Goal: Task Accomplishment & Management: Manage account settings

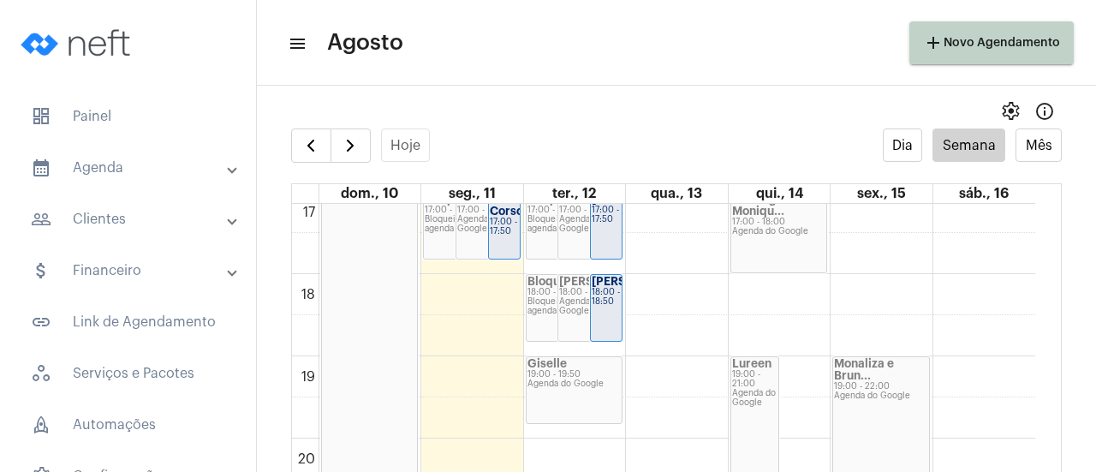
scroll to position [1523, 0]
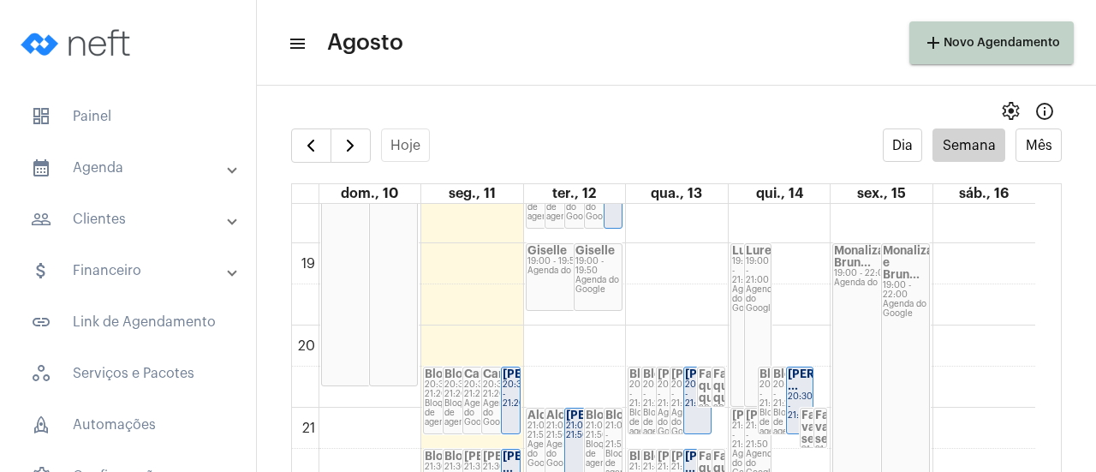
click at [788, 379] on strong "[PERSON_NAME] ..." at bounding box center [836, 379] width 96 height 23
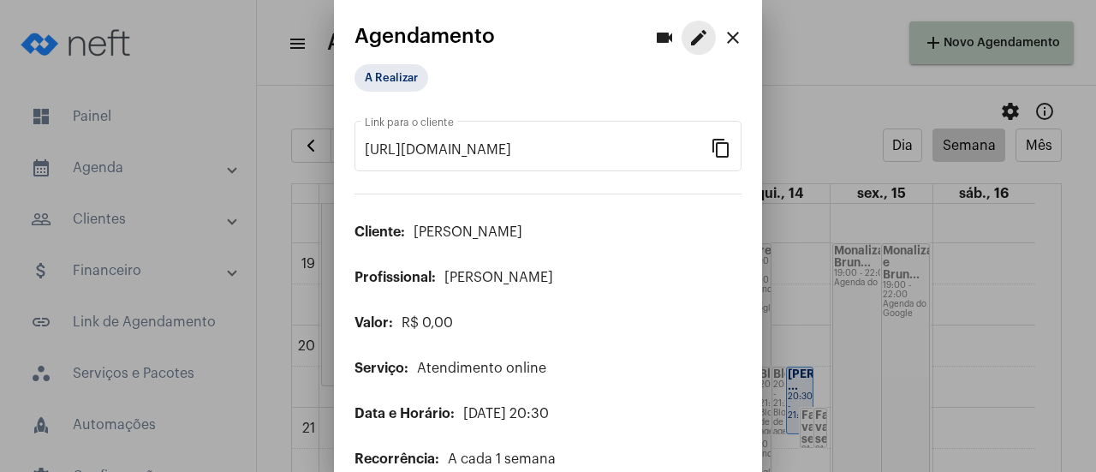
click at [689, 28] on mat-icon "edit" at bounding box center [699, 37] width 21 height 21
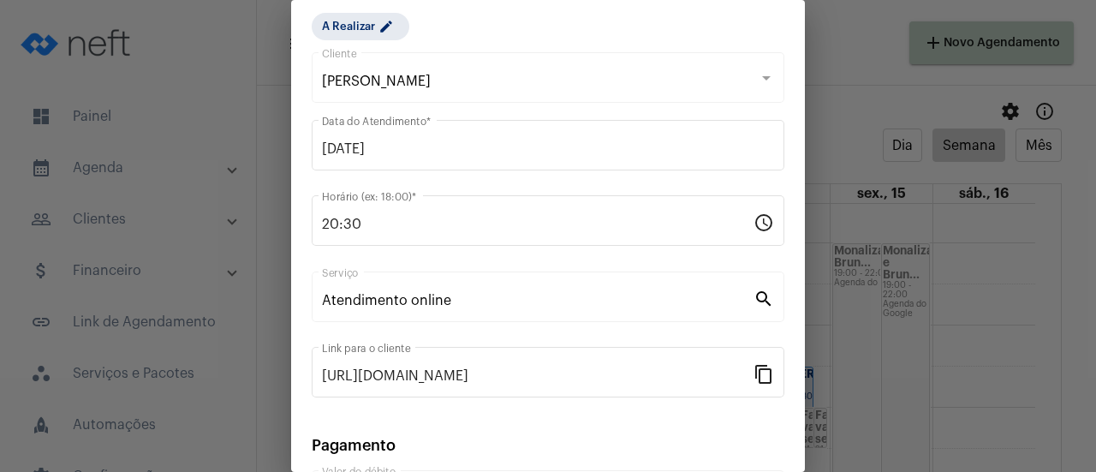
scroll to position [267, 0]
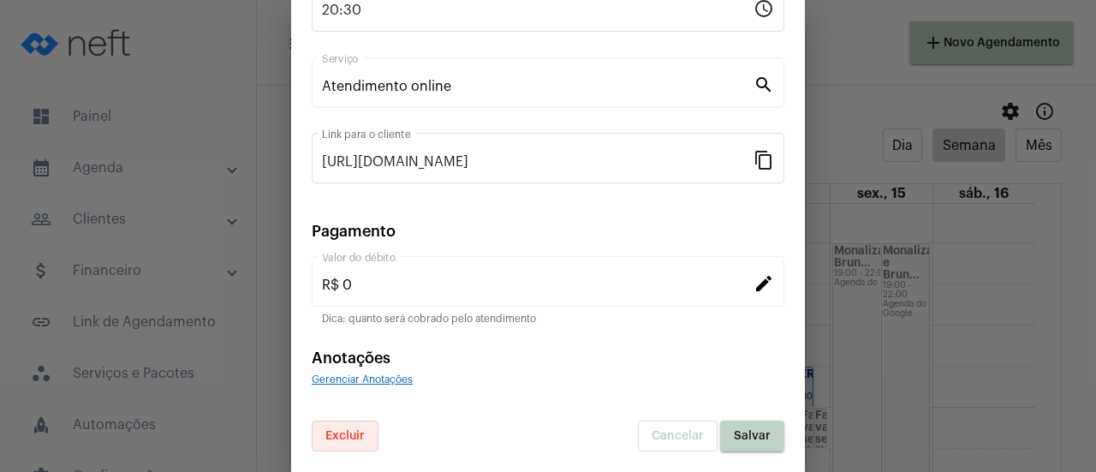
click at [344, 443] on button "Excluir" at bounding box center [345, 436] width 67 height 31
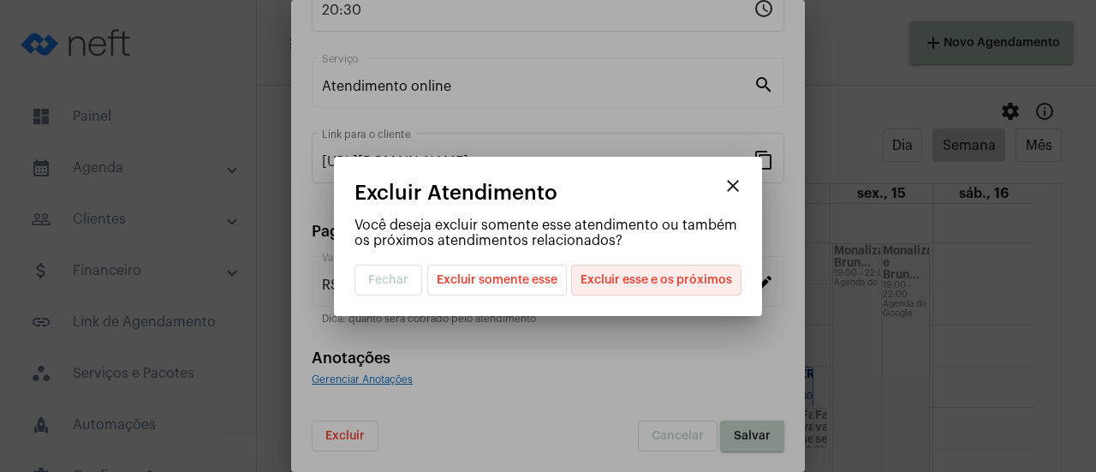
click at [645, 289] on span "Excluir esse e os próximos" at bounding box center [657, 280] width 152 height 29
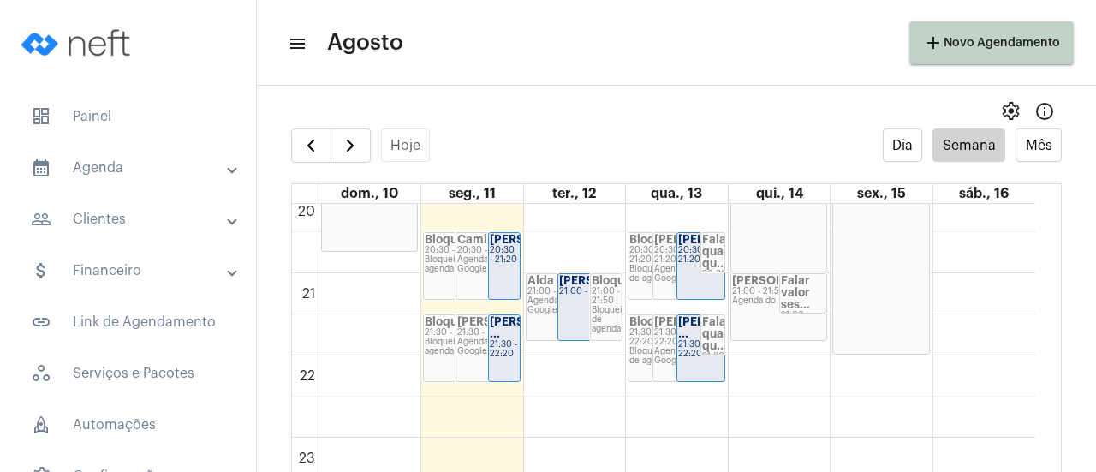
scroll to position [1669, 0]
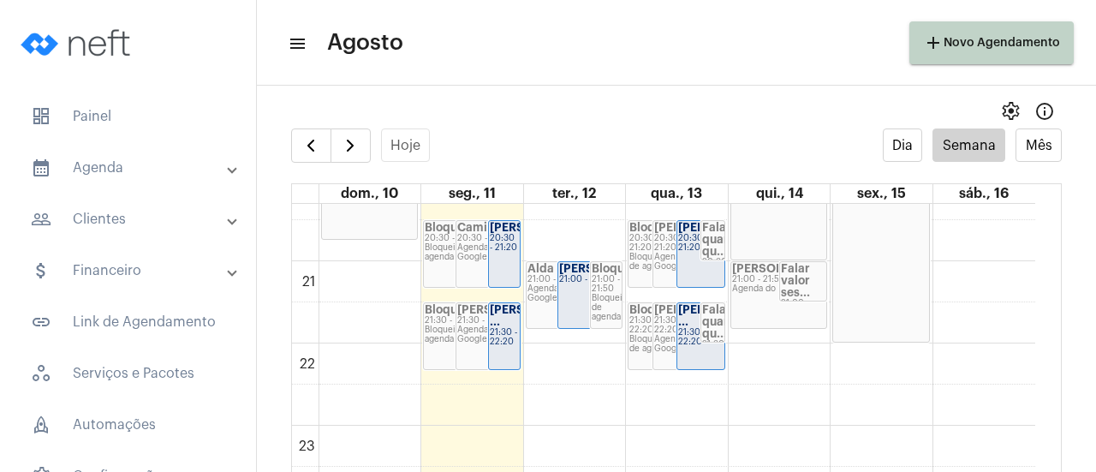
click at [741, 284] on div "Agenda do Google" at bounding box center [779, 288] width 94 height 9
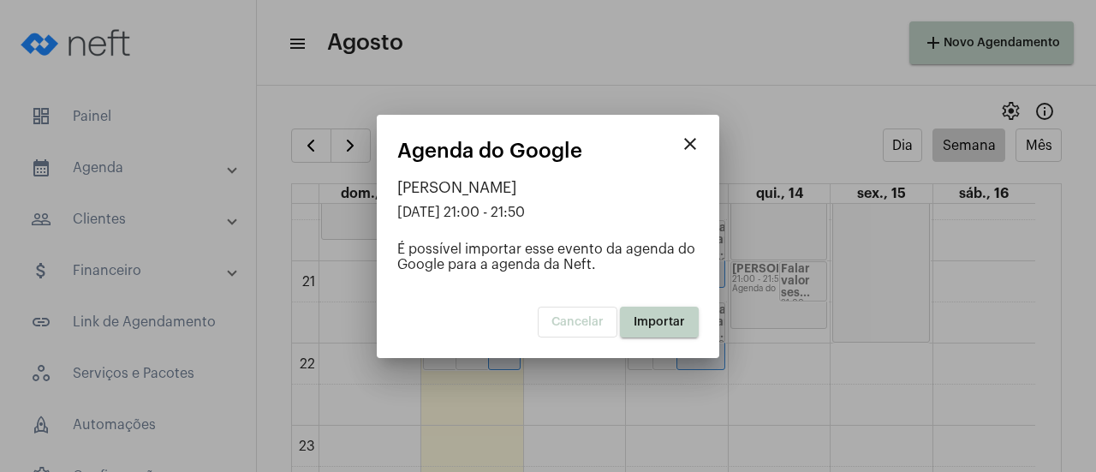
click at [656, 331] on button "Importar" at bounding box center [659, 322] width 79 height 31
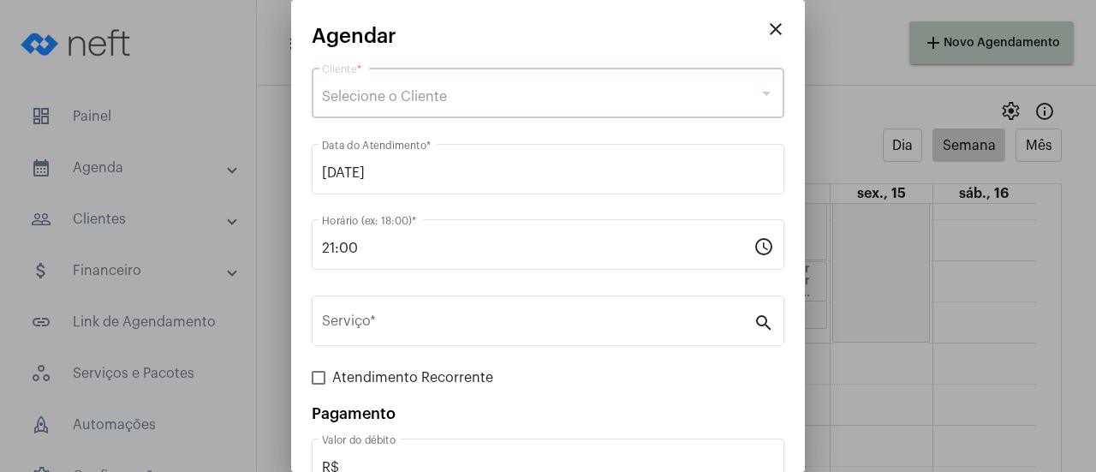
click at [374, 98] on span "Selecione o Cliente" at bounding box center [384, 97] width 125 height 14
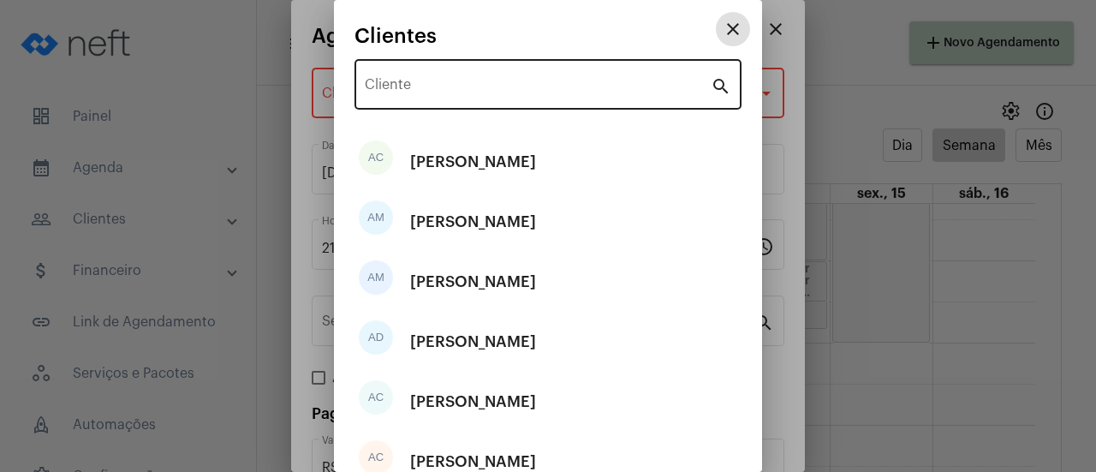
click at [393, 97] on div "Cliente" at bounding box center [538, 83] width 346 height 54
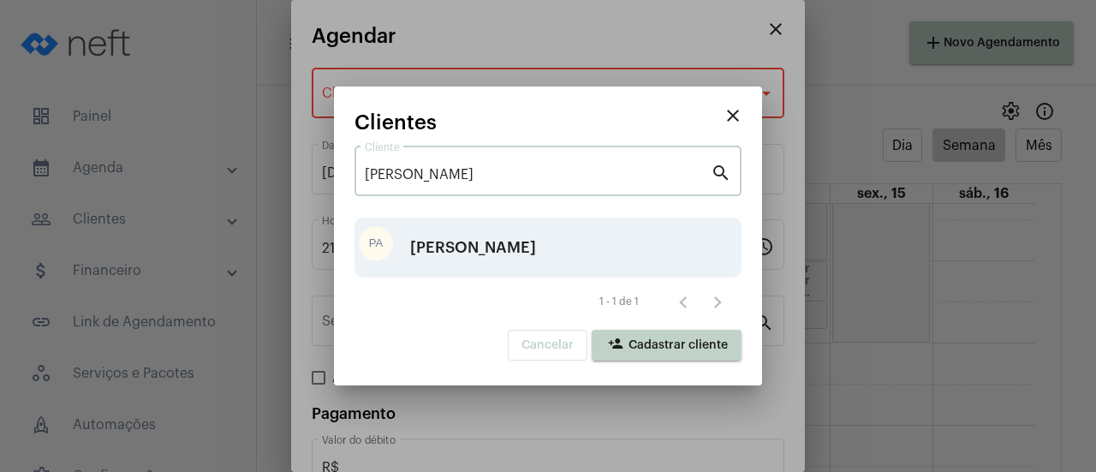
type input "[PERSON_NAME]"
click at [482, 242] on div "[PERSON_NAME]" at bounding box center [473, 247] width 126 height 51
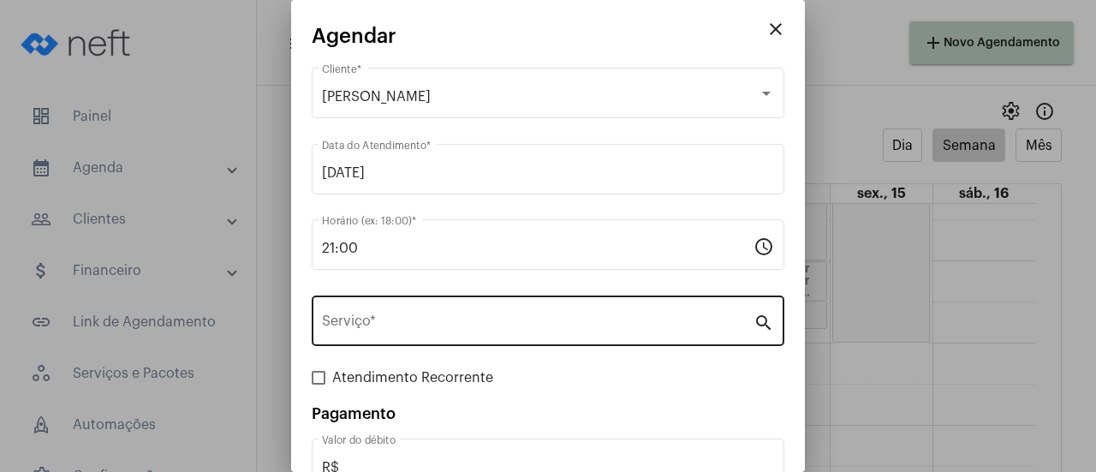
click at [403, 337] on div "Serviço *" at bounding box center [538, 319] width 432 height 54
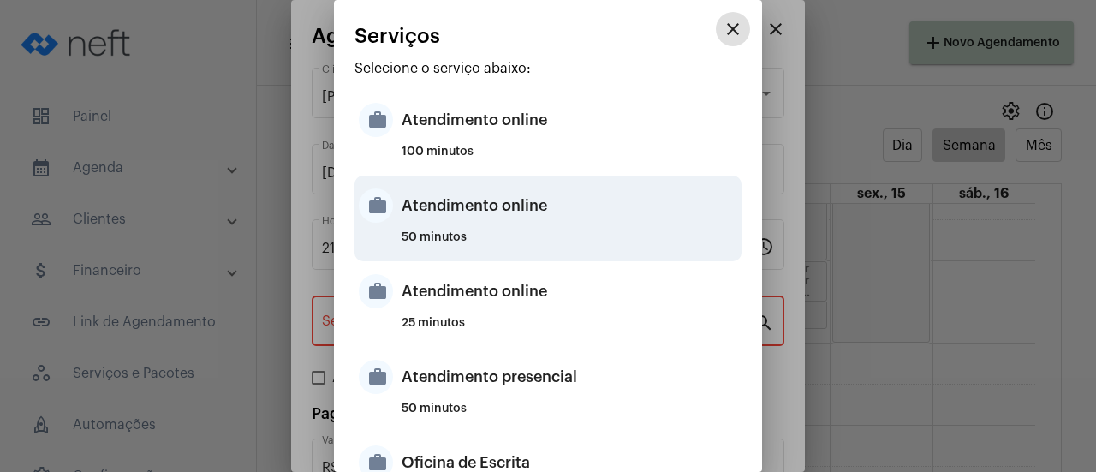
click at [473, 224] on div "Atendimento online" at bounding box center [570, 205] width 336 height 51
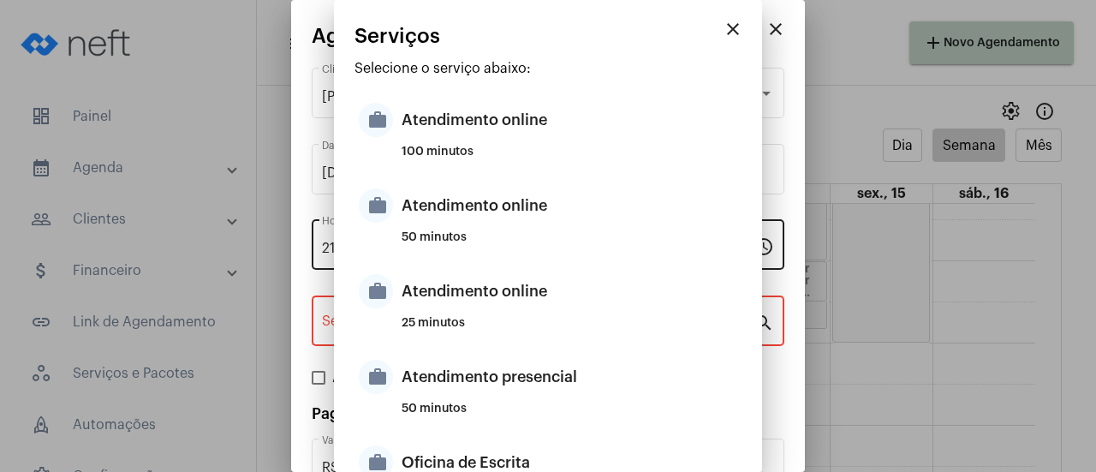
type input "Atendimento online"
type input "R$ 0"
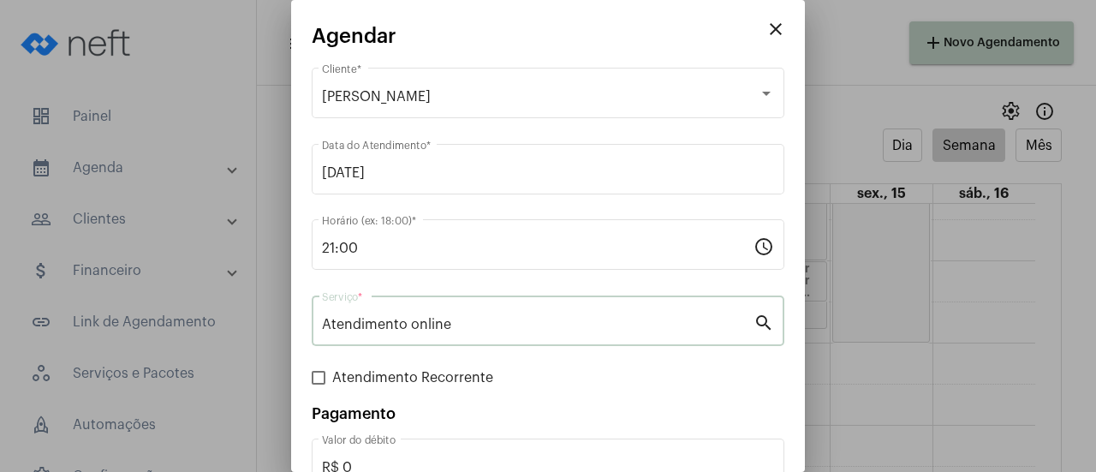
click at [427, 378] on span "Atendimento Recorrente" at bounding box center [412, 377] width 161 height 21
click at [319, 385] on input "Atendimento Recorrente" at bounding box center [318, 385] width 1 height 1
checkbox input "true"
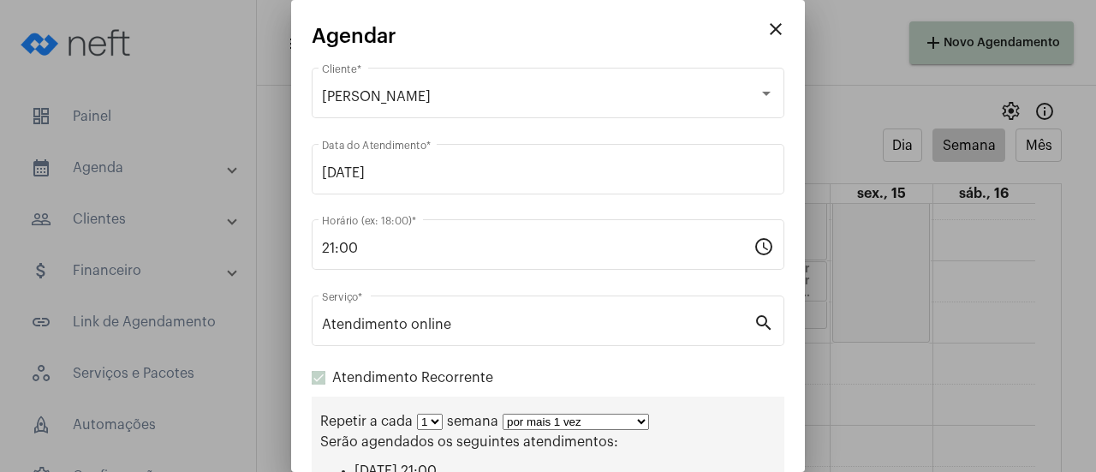
click at [568, 418] on div "Repetir a cada 1 2 3 4 5 6 7 8 semana por mais 1 vez por mais 2 vezes por mais …" at bounding box center [548, 462] width 473 height 131
click at [568, 418] on select "por mais 1 vez por mais 2 vezes por mais 3 vezes por mais 4 vezes por mais 5 ve…" at bounding box center [576, 422] width 146 height 16
select select "10: 0"
click at [503, 415] on select "por mais 1 vez por mais 2 vezes por mais 3 vezes por mais 4 vezes por mais 5 ve…" at bounding box center [576, 422] width 146 height 16
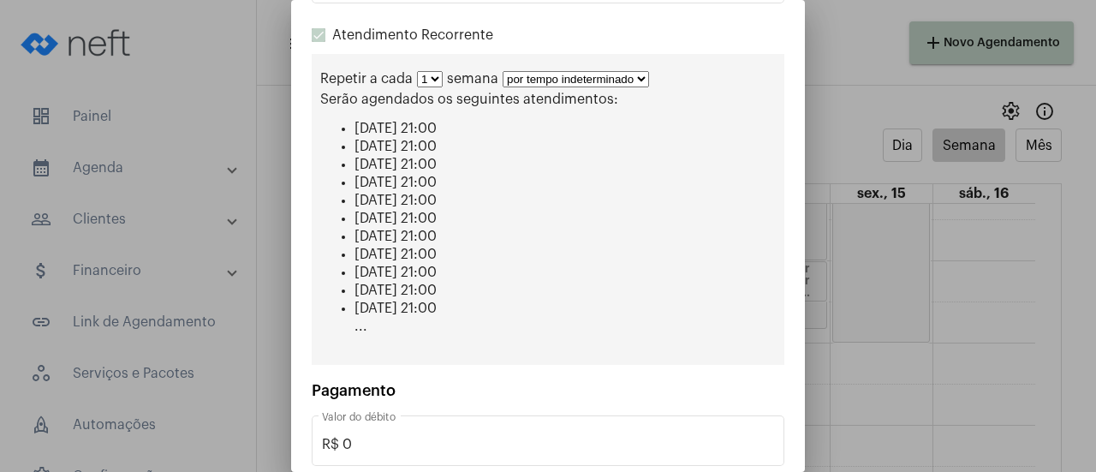
scroll to position [425, 0]
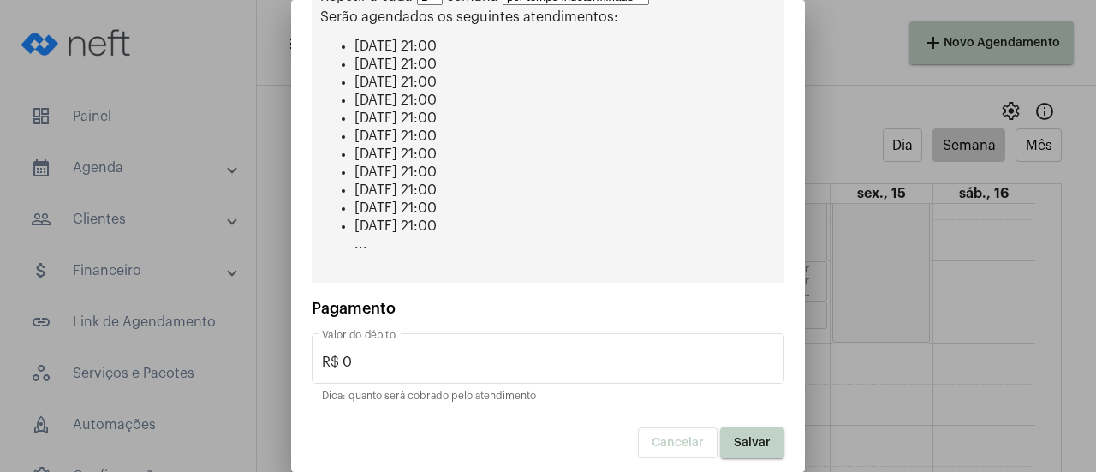
click at [734, 437] on span "Salvar" at bounding box center [752, 443] width 37 height 12
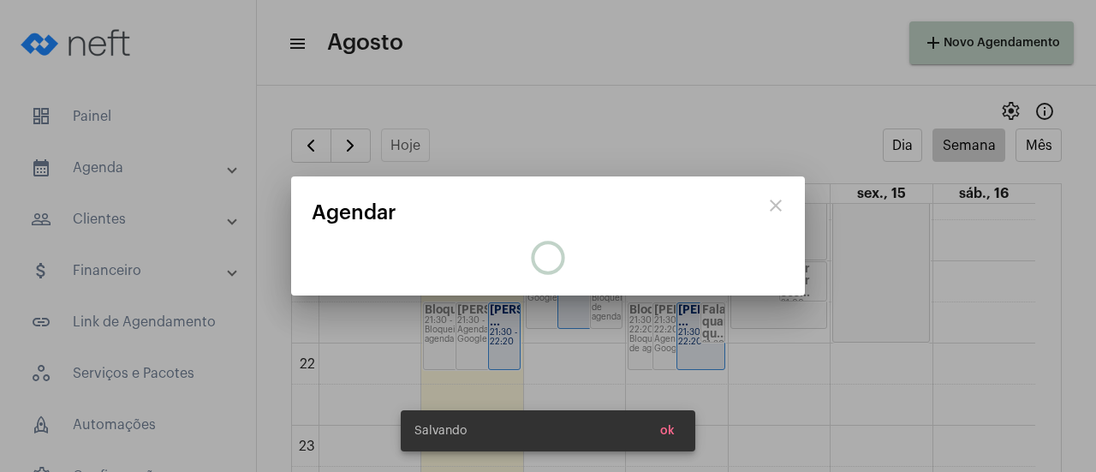
scroll to position [0, 0]
